Goal: Information Seeking & Learning: Check status

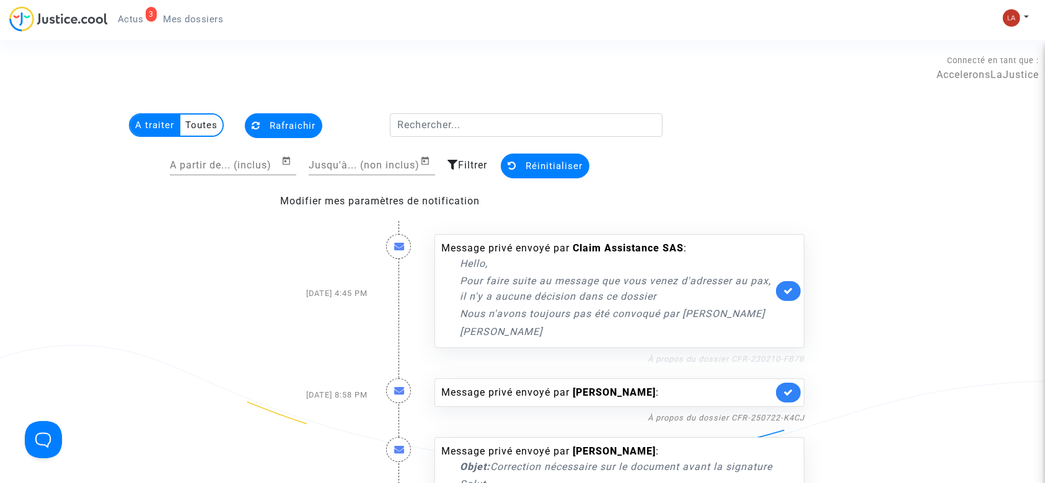
click at [773, 361] on link "À propos du dossier CFR-230210-FB7B" at bounding box center [726, 358] width 157 height 9
click at [781, 288] on link at bounding box center [788, 291] width 25 height 20
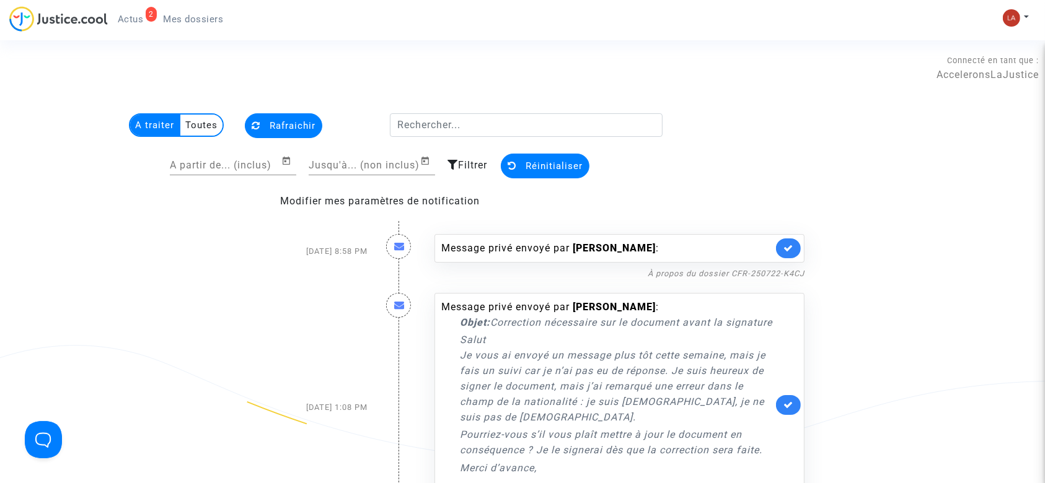
click at [719, 278] on nf-filterlink "À propos du dossier CFR-250722-K4CJ" at bounding box center [726, 273] width 157 height 12
click at [722, 274] on link "À propos du dossier CFR-250722-K4CJ" at bounding box center [726, 273] width 157 height 9
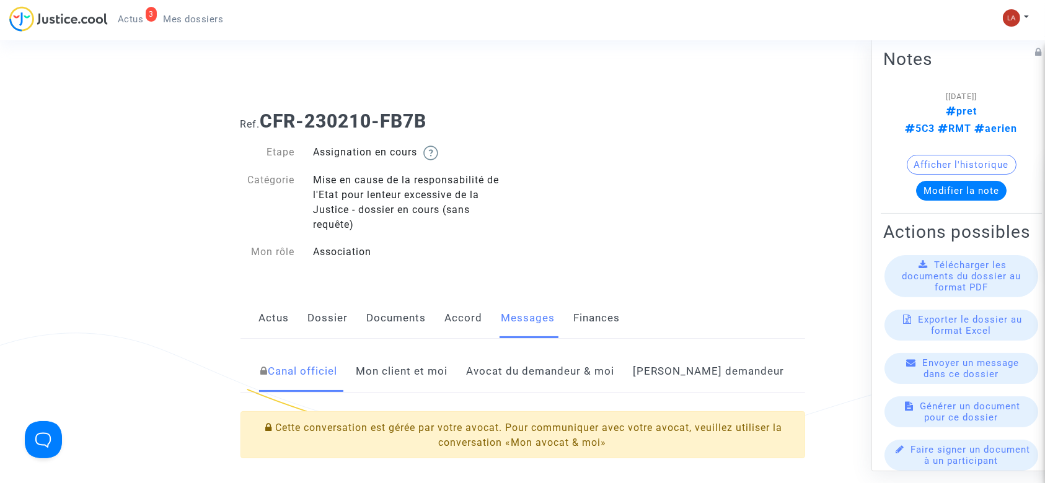
click at [416, 371] on link "Mon client et moi" at bounding box center [402, 371] width 92 height 41
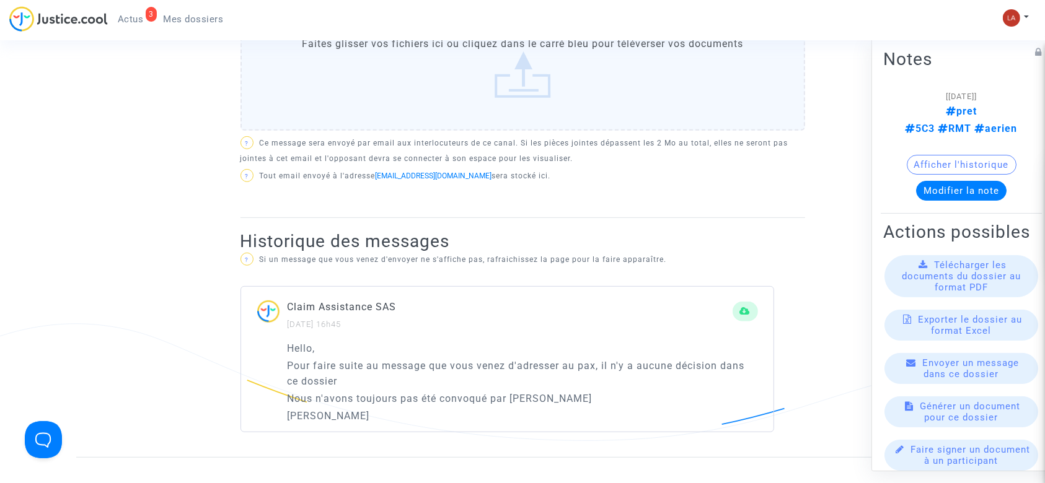
scroll to position [744, 0]
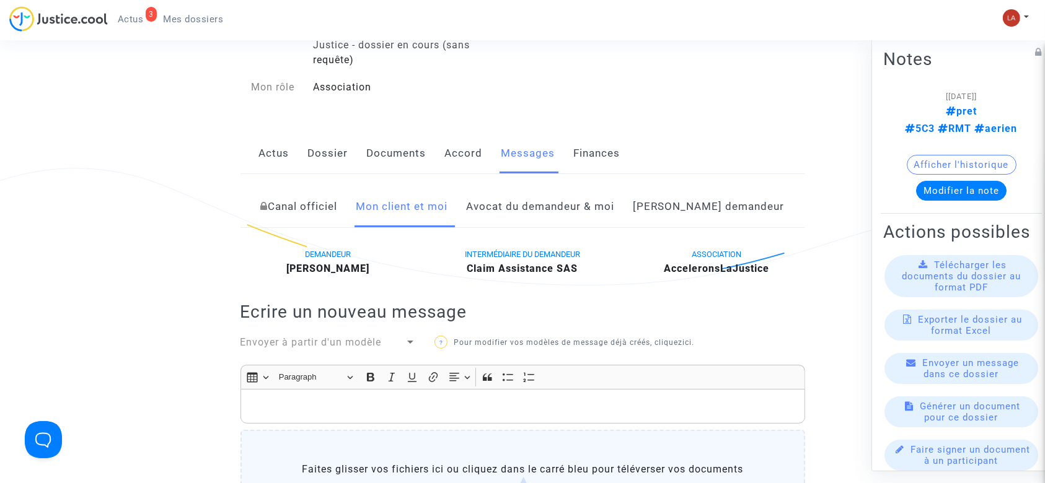
drag, startPoint x: 547, startPoint y: 201, endPoint x: 555, endPoint y: 201, distance: 8.7
click at [547, 201] on link "Avocat du demandeur & moi" at bounding box center [541, 207] width 148 height 41
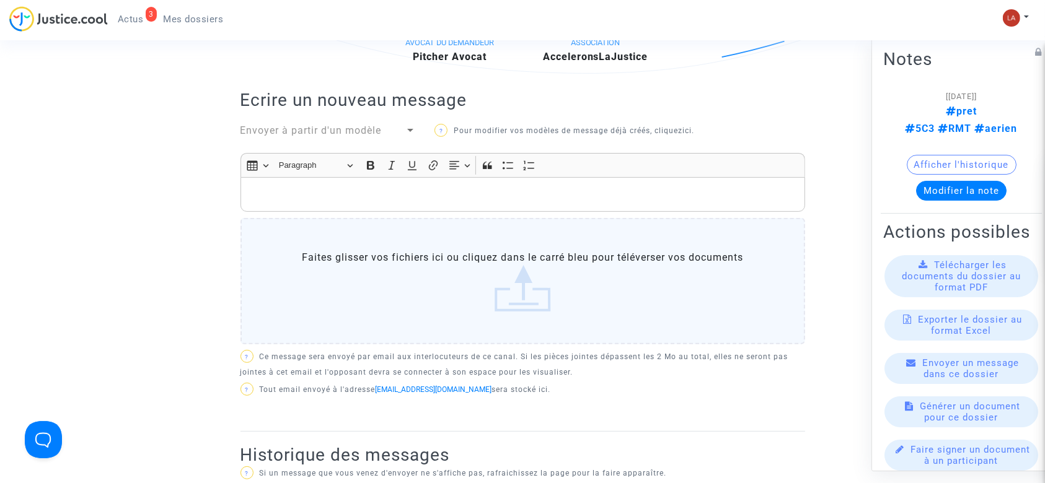
scroll to position [330, 0]
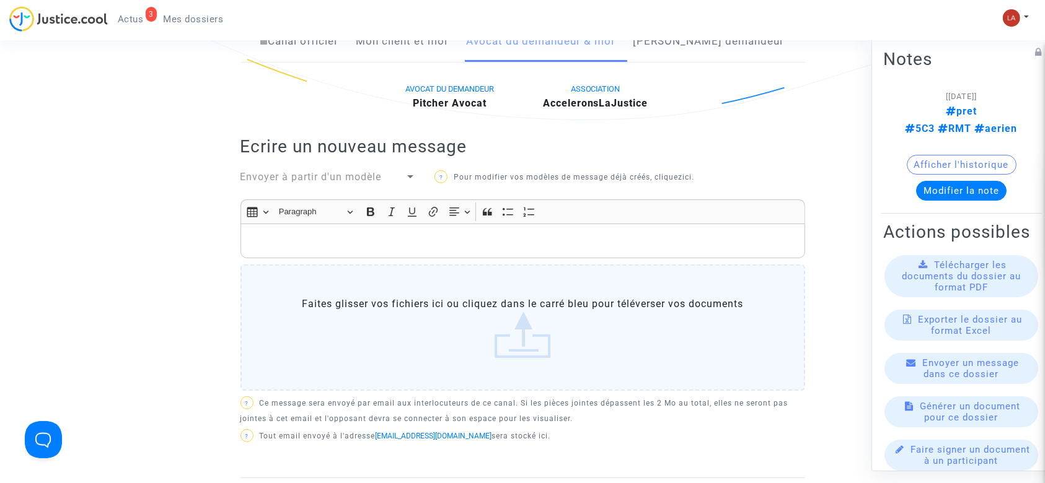
click at [677, 40] on div "3 Actus Mes dossiers Mon profil Changer de compte Paramètres Déconnexion" at bounding box center [522, 23] width 1045 height 34
click at [704, 43] on link "Côté demandeur" at bounding box center [708, 41] width 151 height 41
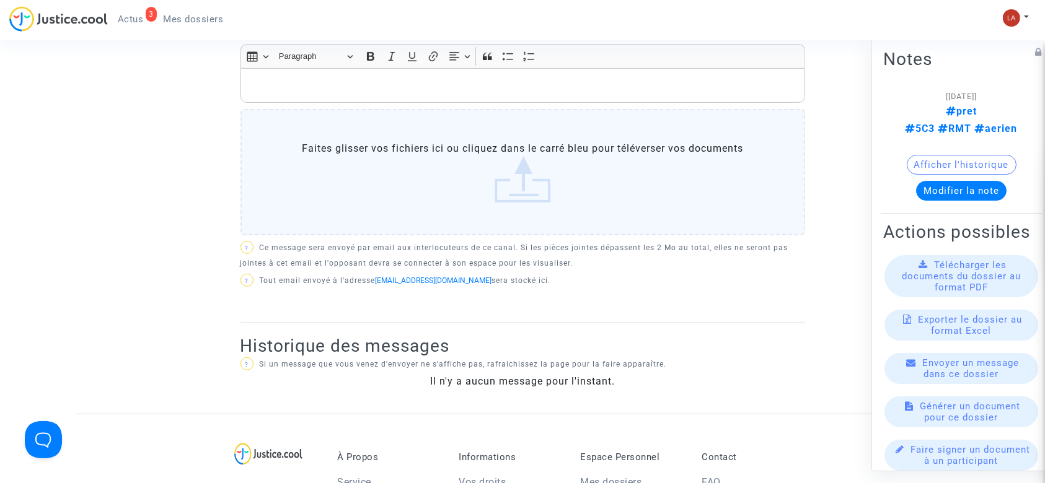
scroll to position [744, 0]
